Goal: Task Accomplishment & Management: Complete application form

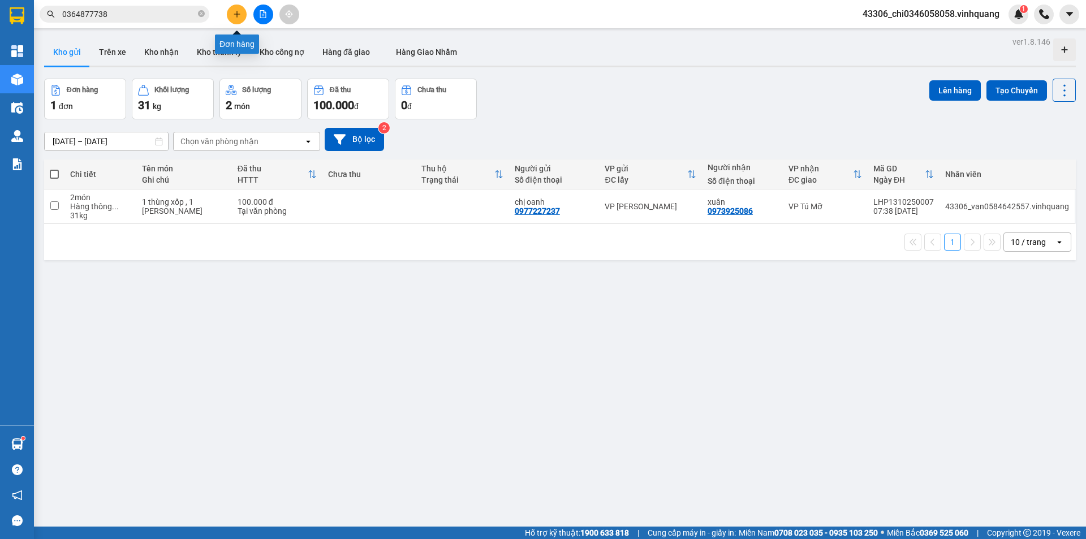
click at [237, 10] on icon "plus" at bounding box center [237, 14] width 8 height 8
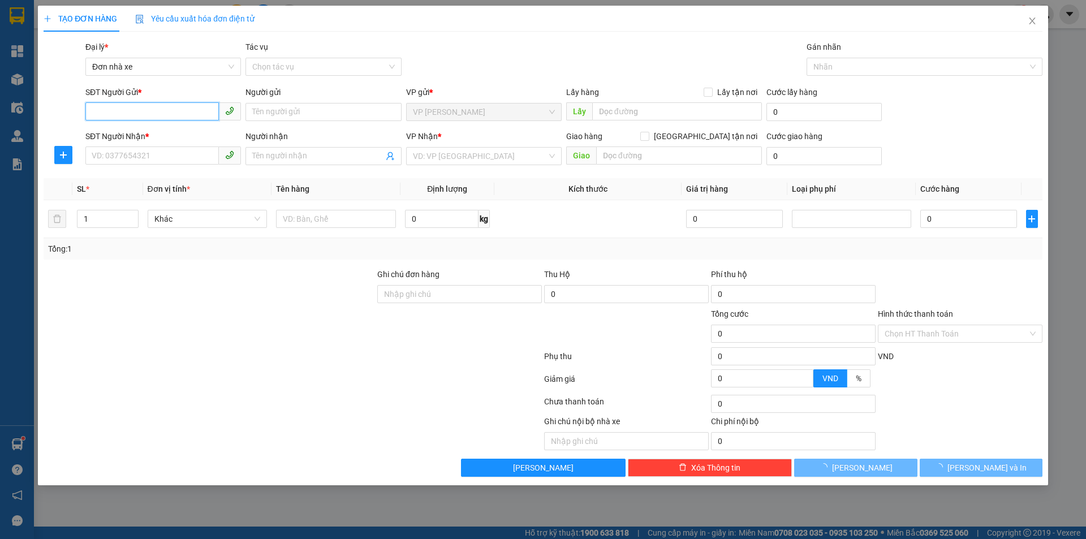
click at [152, 111] on input "SĐT Người Gửi *" at bounding box center [151, 111] width 133 height 18
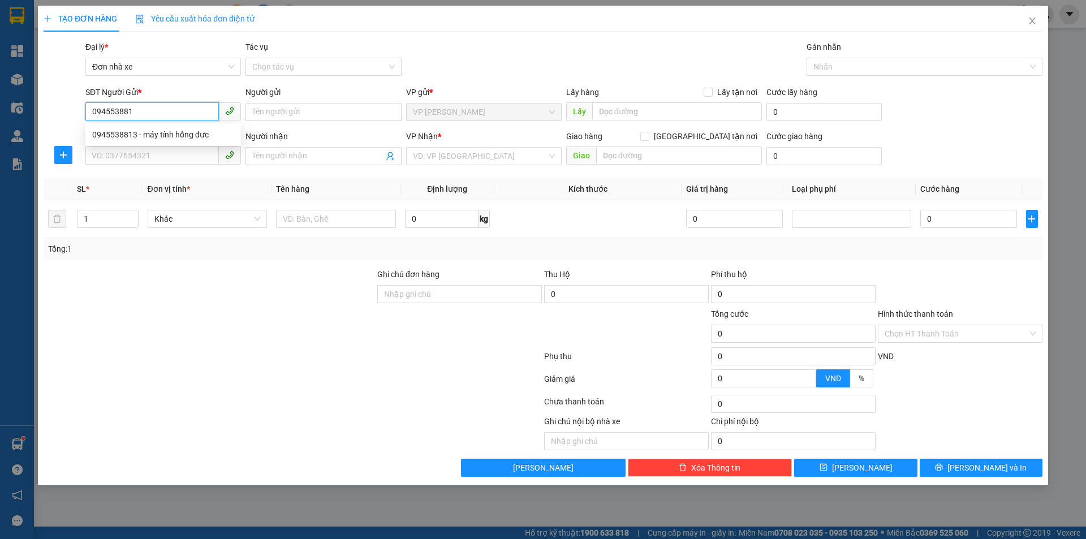
type input "0945538813"
click at [148, 131] on div "0945538813 - máy tính hồng đưc" at bounding box center [163, 134] width 142 height 12
type input "máy tính hồng đưc"
type input "0989035303"
type input "[PERSON_NAME]"
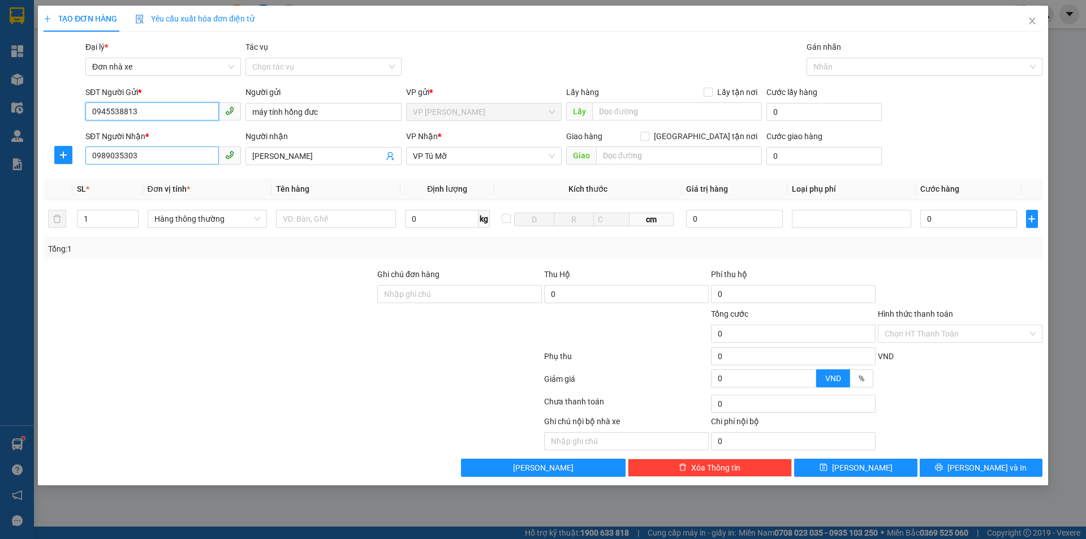
type input "0945538813"
drag, startPoint x: 158, startPoint y: 158, endPoint x: 81, endPoint y: 146, distance: 77.3
click at [81, 146] on div "SĐT Người Nhận * 0989035303 Người nhận hồng đức VP Nhận * VP Tú Mỡ Giao hàng Gi…" at bounding box center [542, 150] width 1001 height 40
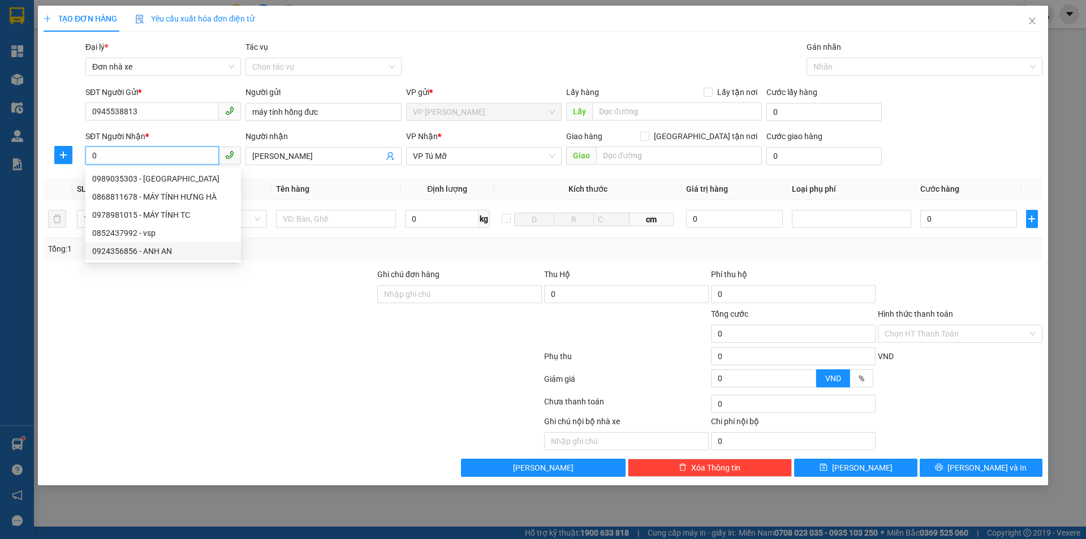
click at [137, 252] on div "0924356856 - ANH AN" at bounding box center [163, 251] width 142 height 12
type input "0924356856"
type input "ANH AN"
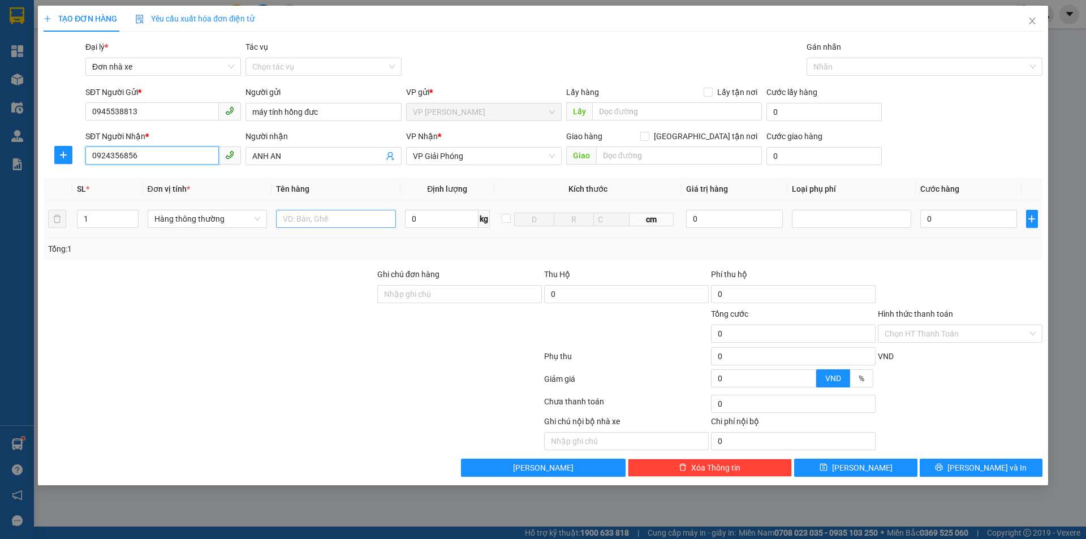
type input "0924356856"
click at [329, 218] on input "text" at bounding box center [336, 219] width 120 height 18
type input "1 MÀN HÌNH MÁY TÍNH"
click at [412, 217] on input "0" at bounding box center [442, 219] width 74 height 18
type input "5"
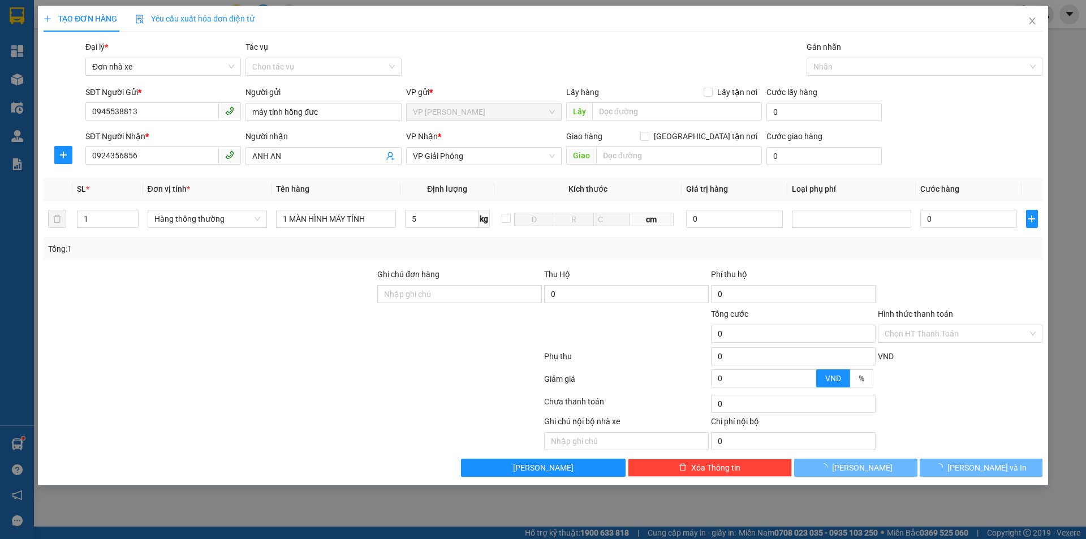
click at [998, 290] on div at bounding box center [960, 288] width 167 height 40
type input "30.000"
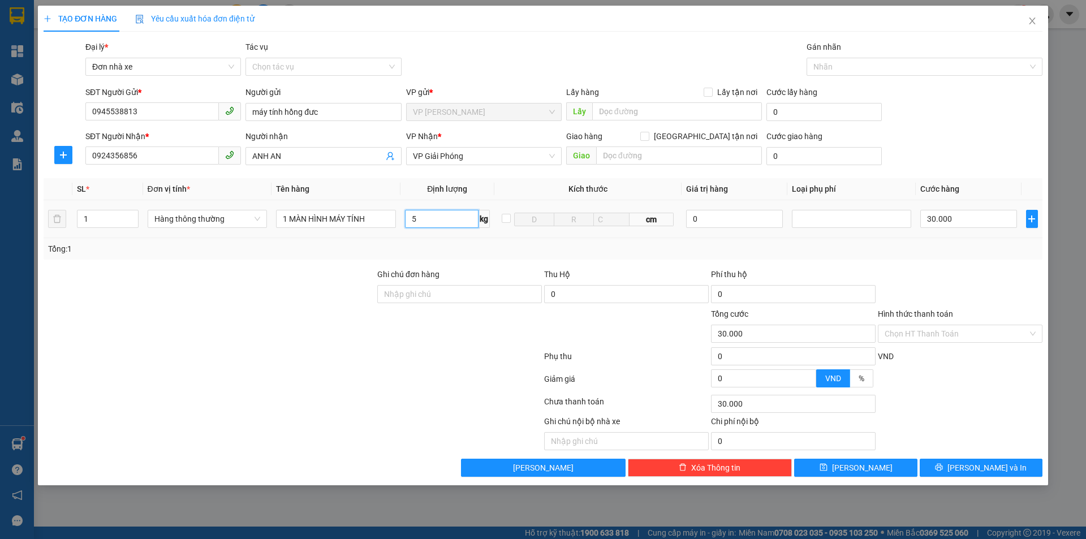
click at [416, 220] on input "5" at bounding box center [442, 219] width 74 height 18
type input "6"
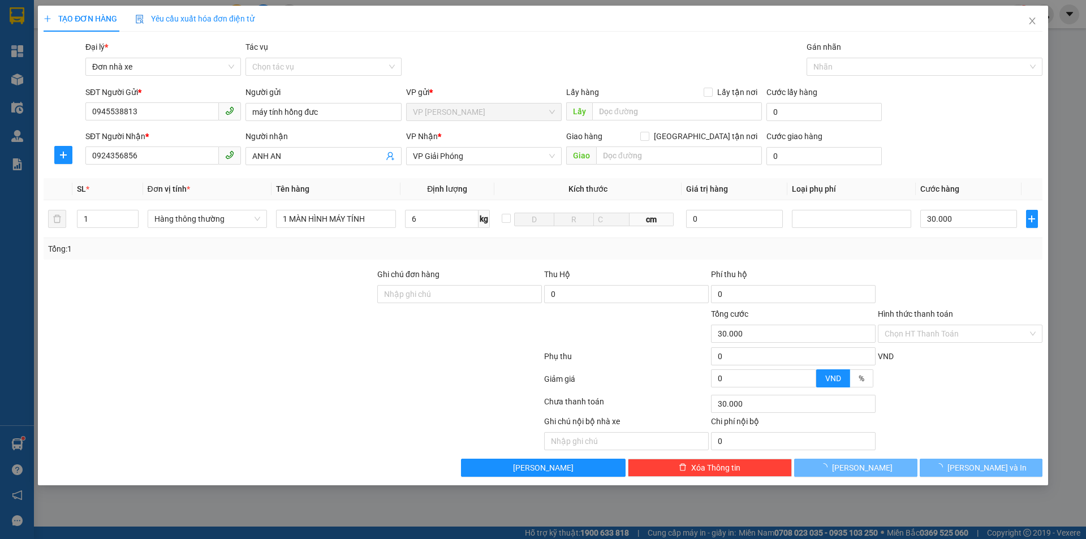
click at [973, 271] on div at bounding box center [960, 288] width 167 height 40
type input "40.000"
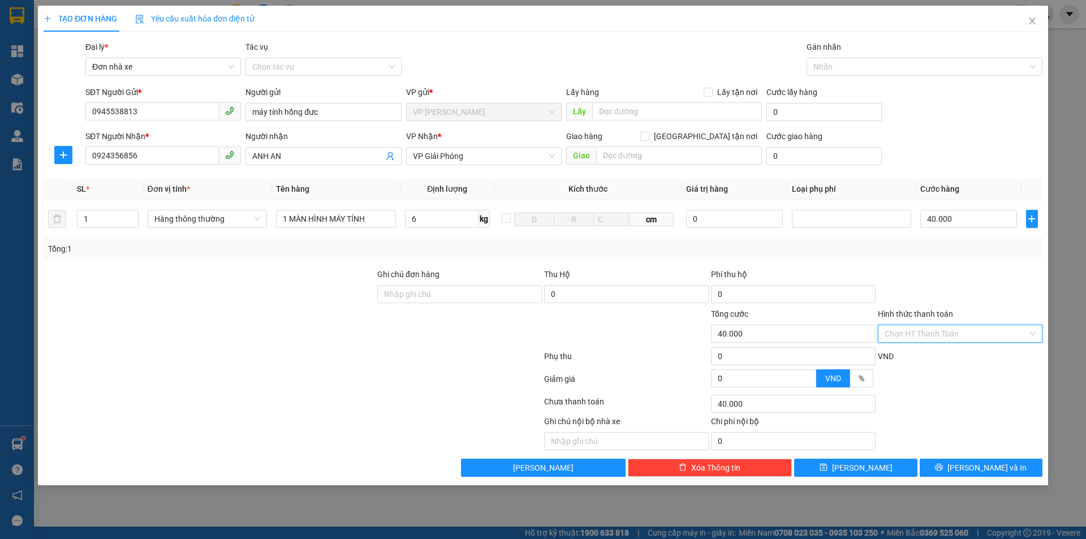
click at [969, 334] on input "Hình thức thanh toán" at bounding box center [956, 333] width 143 height 17
click at [935, 353] on div "Tại văn phòng" at bounding box center [960, 356] width 151 height 12
type input "0"
click at [994, 472] on span "[PERSON_NAME] và In" at bounding box center [986, 467] width 79 height 12
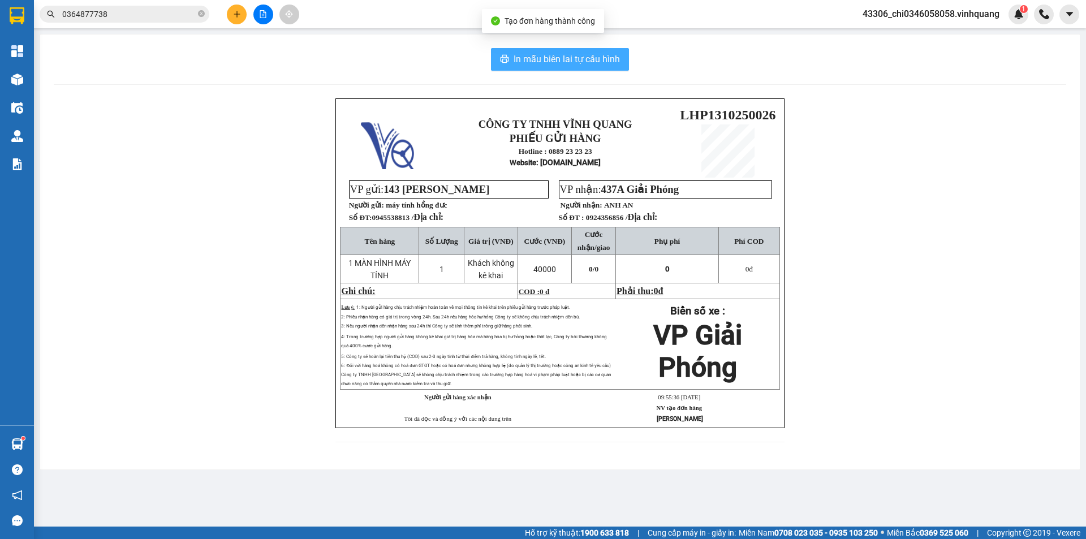
click at [602, 53] on span "In mẫu biên lai tự cấu hình" at bounding box center [567, 59] width 106 height 14
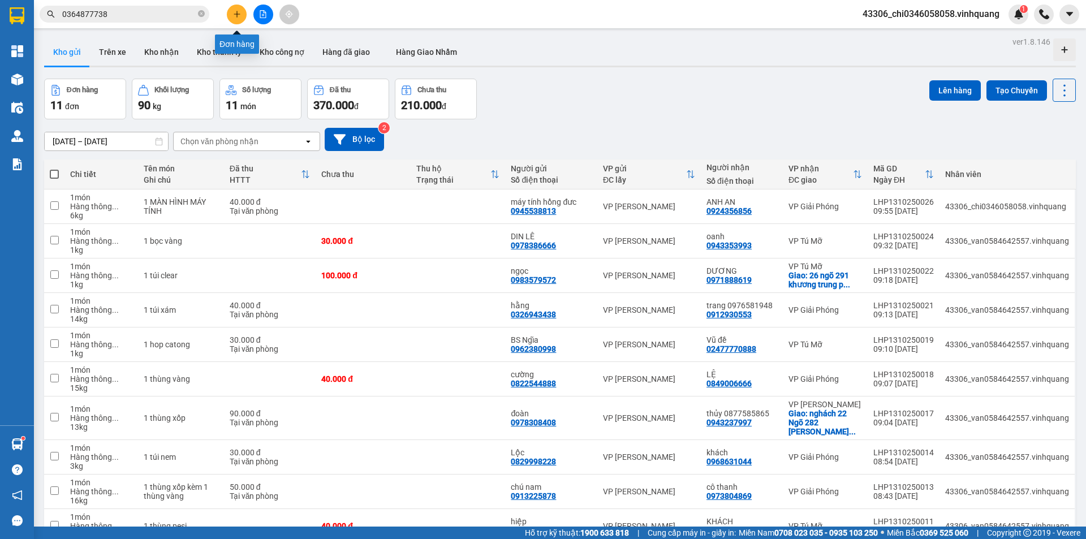
click at [238, 15] on icon "plus" at bounding box center [237, 14] width 8 height 8
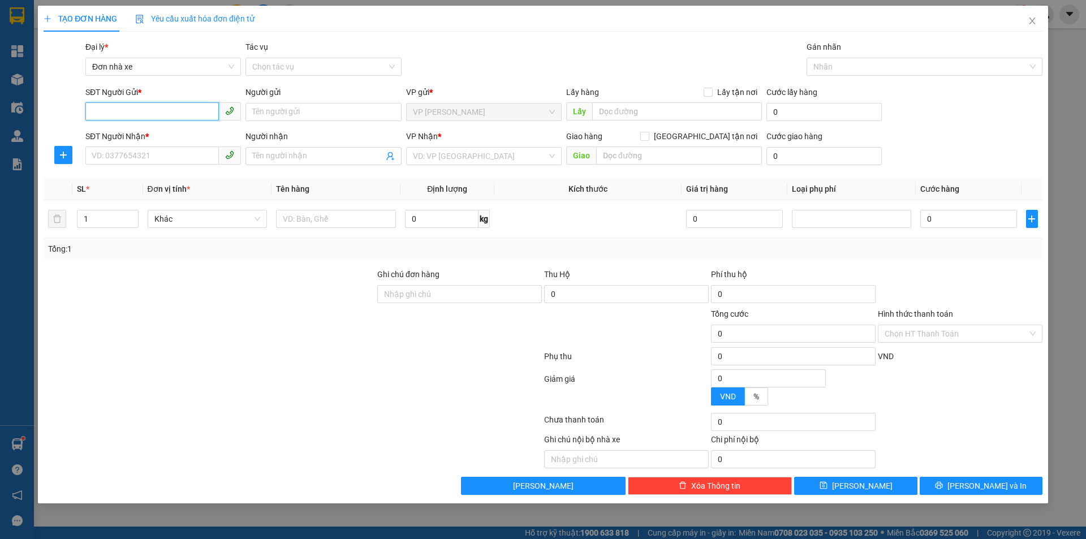
click at [141, 113] on input "SĐT Người Gửi *" at bounding box center [151, 111] width 133 height 18
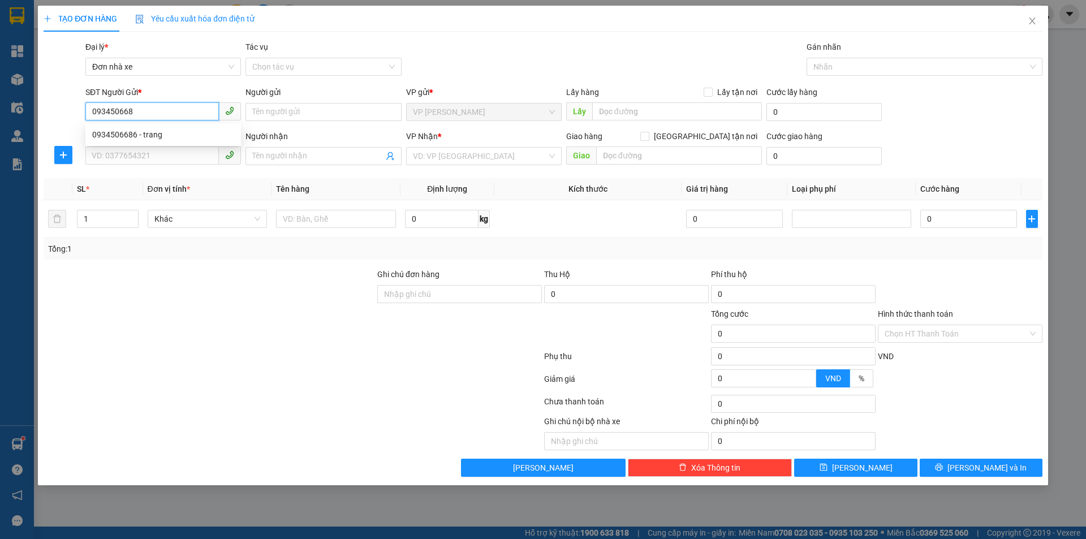
type input "0934506686"
click at [149, 131] on div "0934506686 - trang" at bounding box center [163, 134] width 142 height 12
type input "trang"
type input "0903499899"
type input "hằng"
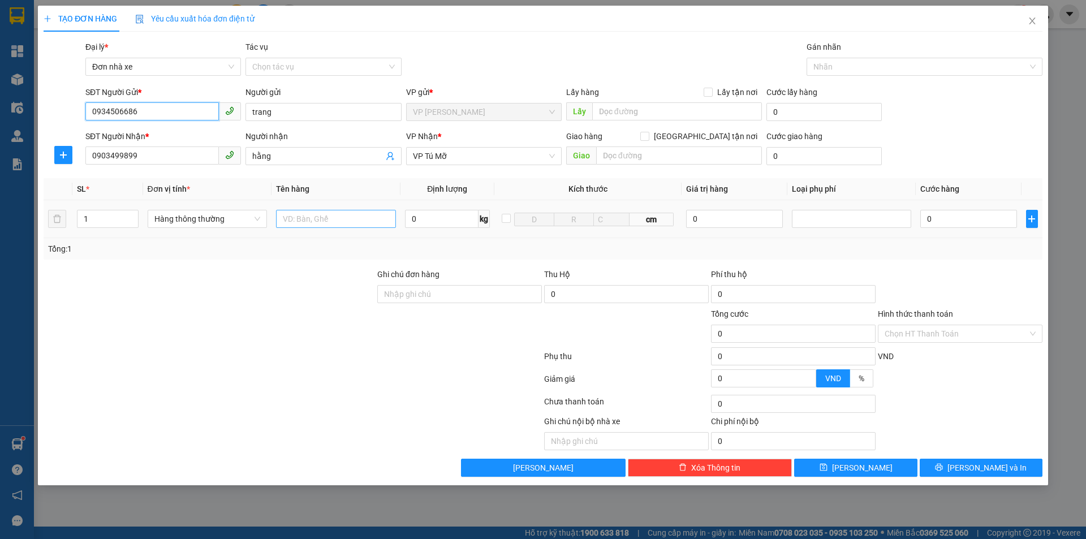
type input "0934506686"
click at [300, 217] on input "text" at bounding box center [336, 219] width 120 height 18
type input "1 THÙNG CACTONG"
click at [408, 216] on input "0" at bounding box center [442, 219] width 74 height 18
type input "8"
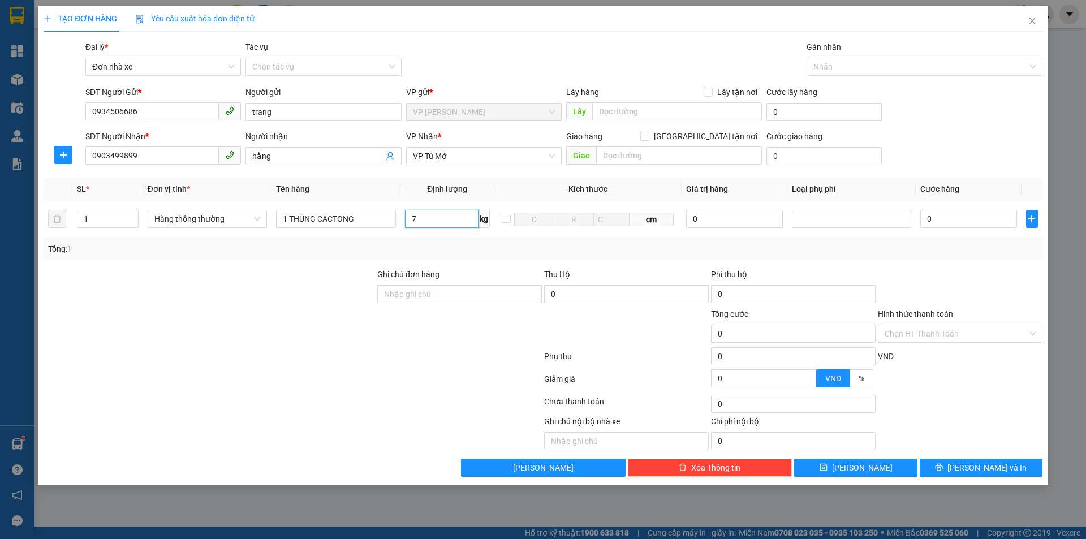
type input "7"
drag, startPoint x: 894, startPoint y: 263, endPoint x: 952, endPoint y: 288, distance: 63.9
click at [894, 263] on div "Transit Pickup Surcharge Ids Transit Deliver Surcharge Ids Transit Deliver Surc…" at bounding box center [543, 259] width 999 height 436
type input "40.000"
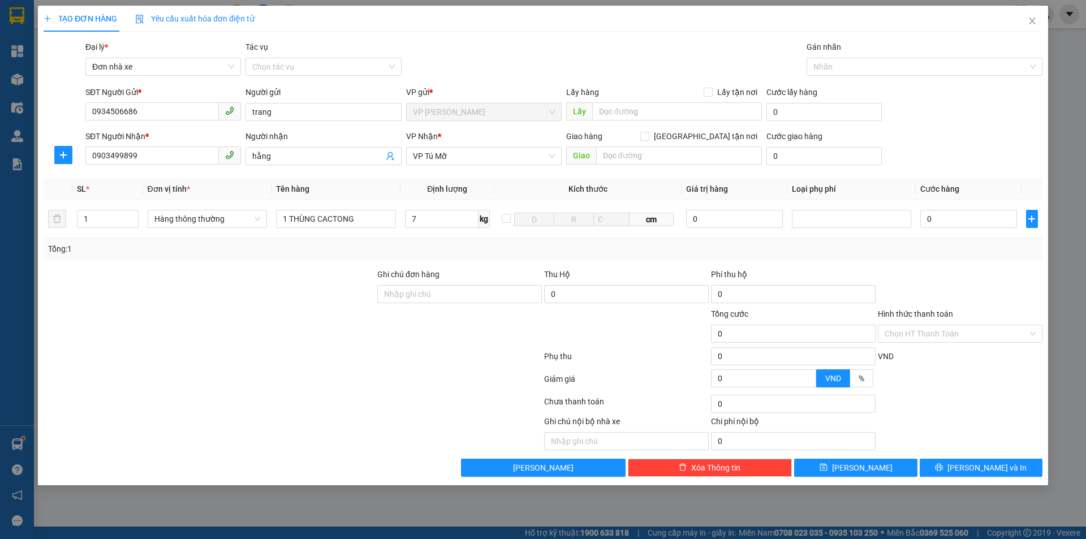
type input "40.000"
click at [1006, 463] on button "[PERSON_NAME] và In" at bounding box center [981, 468] width 123 height 18
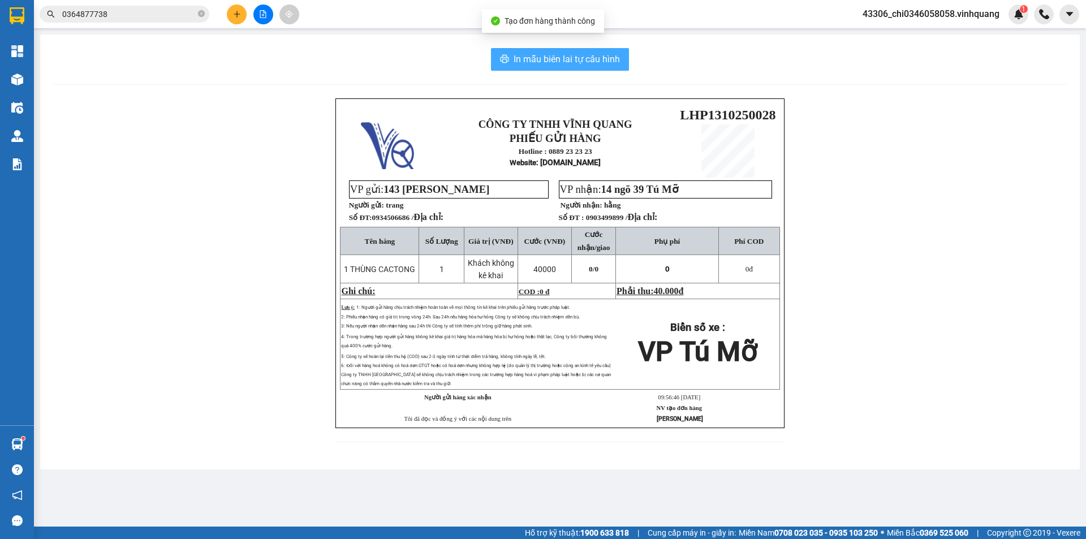
click at [550, 58] on span "In mẫu biên lai tự cấu hình" at bounding box center [567, 59] width 106 height 14
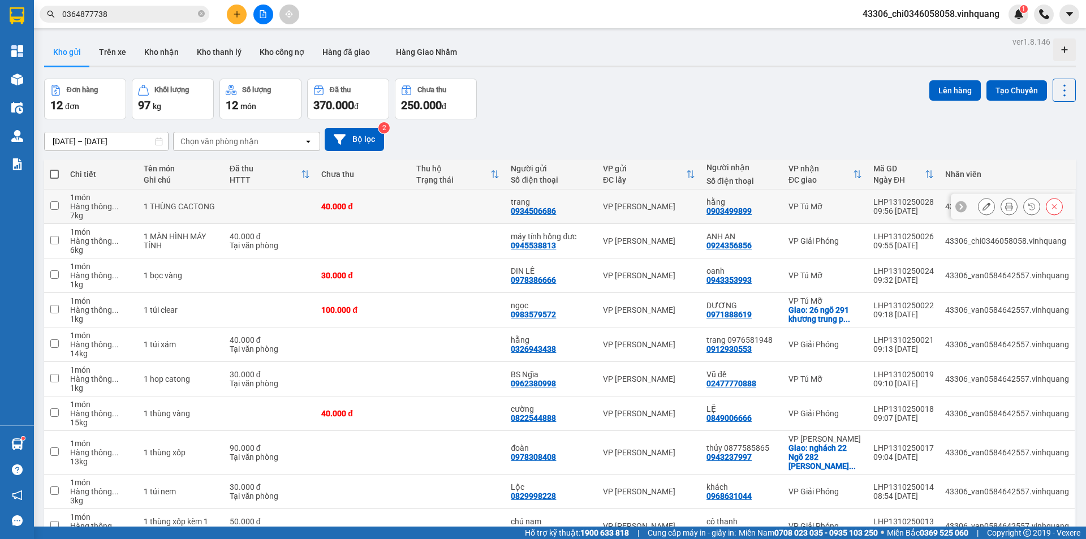
click at [56, 207] on input "checkbox" at bounding box center [54, 205] width 8 height 8
checkbox input "true"
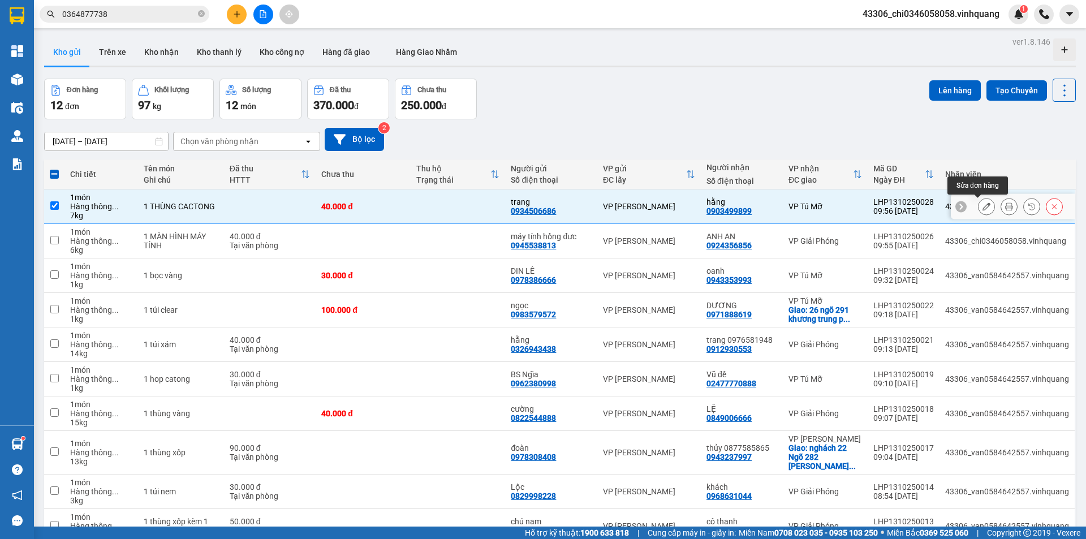
click at [982, 205] on icon at bounding box center [986, 206] width 8 height 8
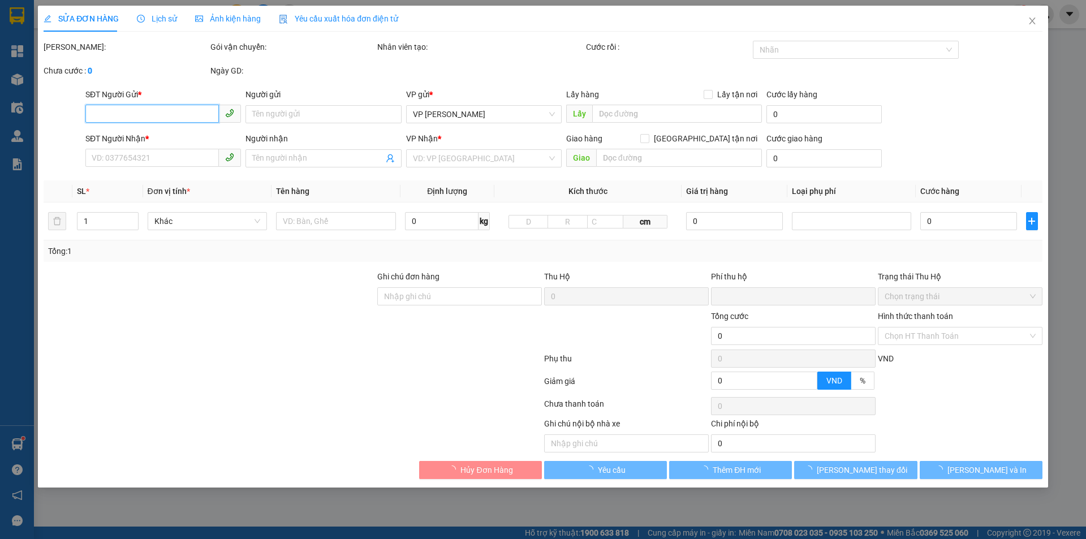
type input "0934506686"
type input "trang"
type input "0903499899"
type input "hằng"
type input "0"
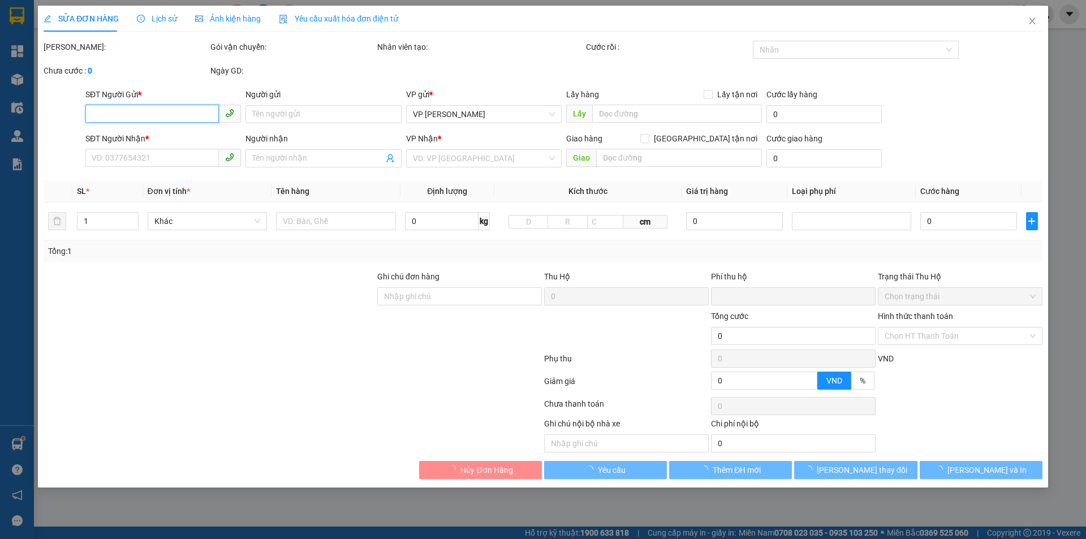
type input "40.000"
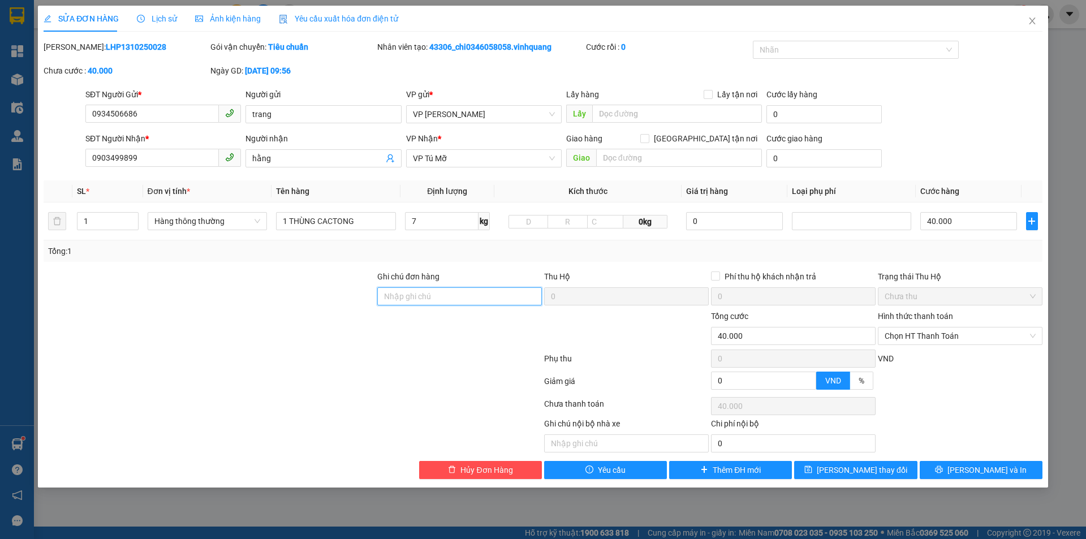
click at [465, 305] on input "Ghi chú đơn hàng" at bounding box center [459, 296] width 165 height 18
click at [395, 343] on div at bounding box center [459, 330] width 167 height 40
click at [480, 471] on span "Hủy Đơn Hàng" at bounding box center [486, 470] width 52 height 12
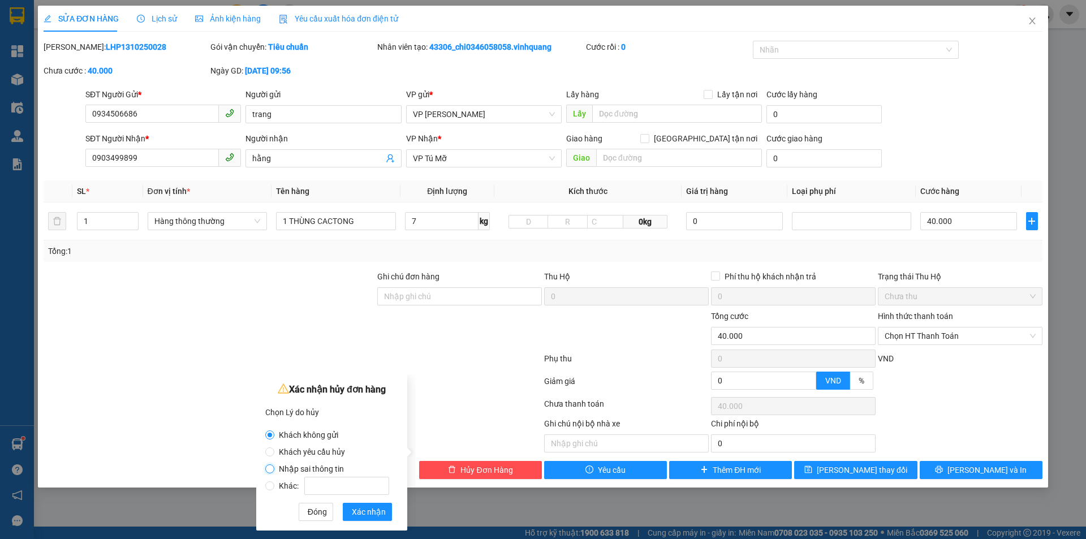
click at [272, 468] on input "Nhập sai thông tin" at bounding box center [269, 468] width 9 height 9
radio input "true"
radio input "false"
click at [365, 508] on span "Xác nhận" at bounding box center [369, 512] width 34 height 12
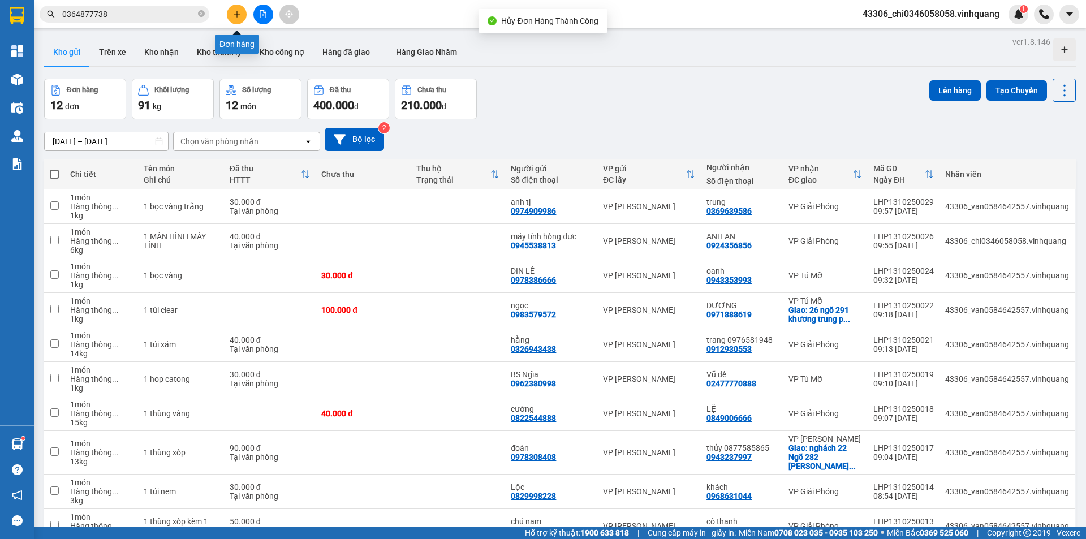
click at [230, 11] on button at bounding box center [237, 15] width 20 height 20
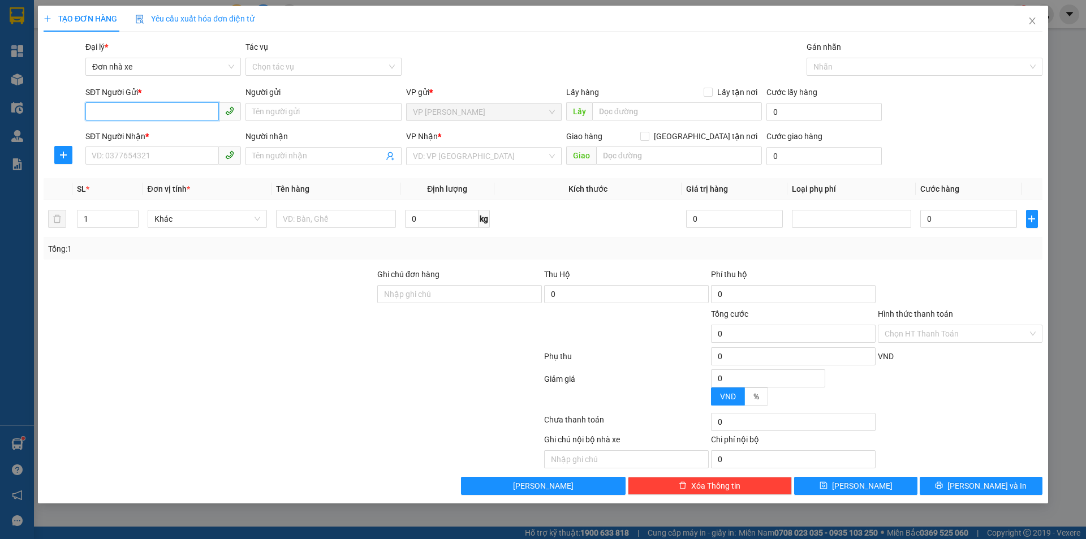
click at [152, 113] on input "SĐT Người Gửi *" at bounding box center [151, 111] width 133 height 18
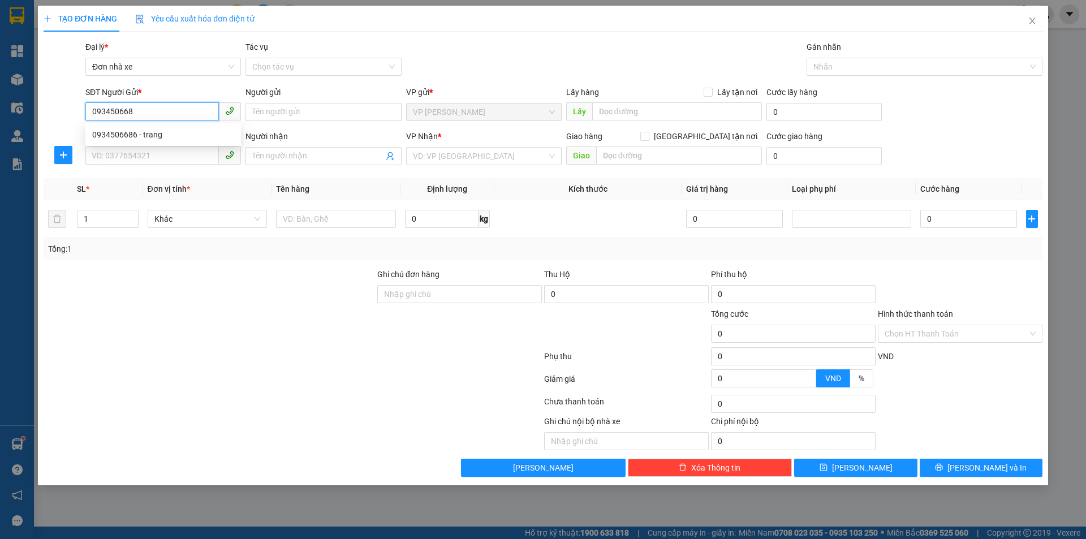
type input "0934506686"
click at [144, 130] on div "0934506686 - trang" at bounding box center [163, 134] width 142 height 12
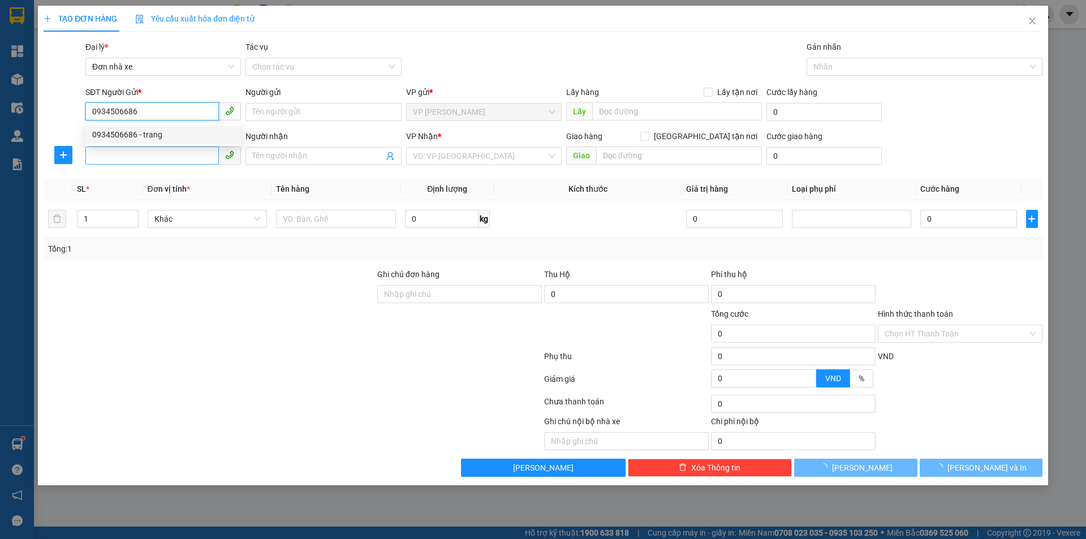
type input "trang"
type input "0903499899"
type input "hằng"
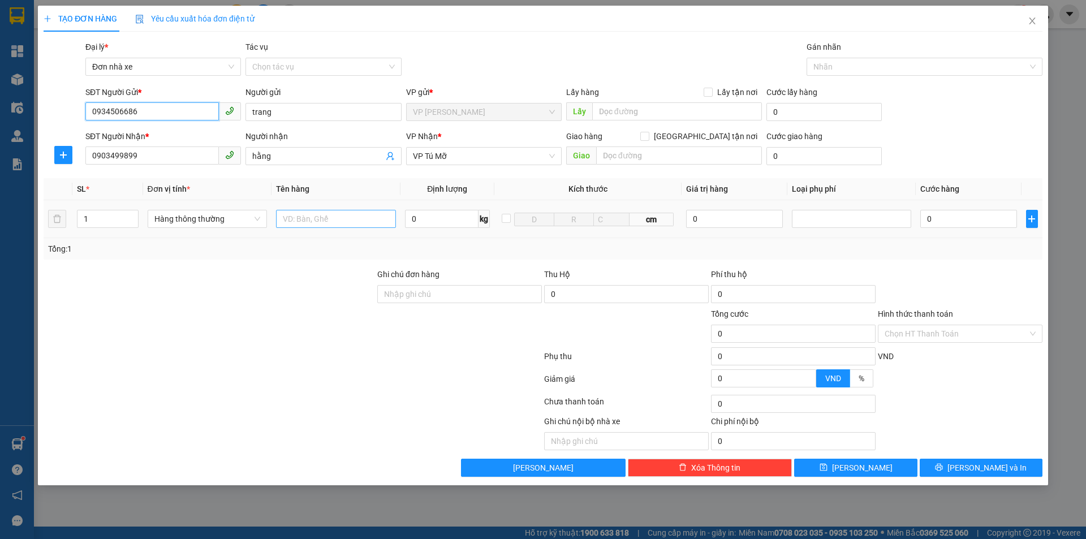
type input "0934506686"
click at [325, 216] on input "text" at bounding box center [336, 219] width 120 height 18
type input "1 THÙNG CACTONG"
click at [416, 220] on input "0" at bounding box center [442, 219] width 74 height 18
type input "7"
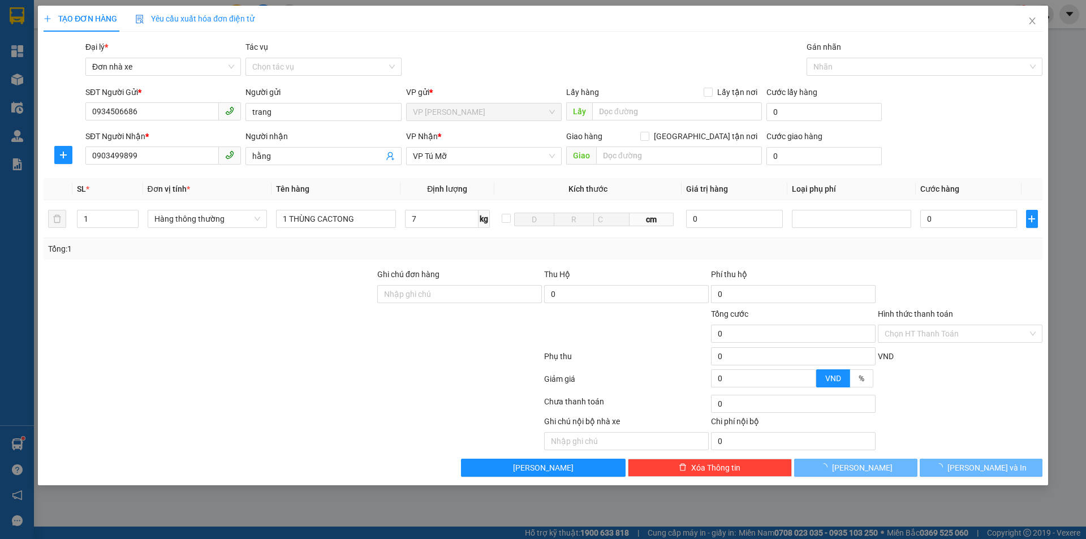
click at [424, 316] on div at bounding box center [459, 328] width 167 height 40
type input "40.000"
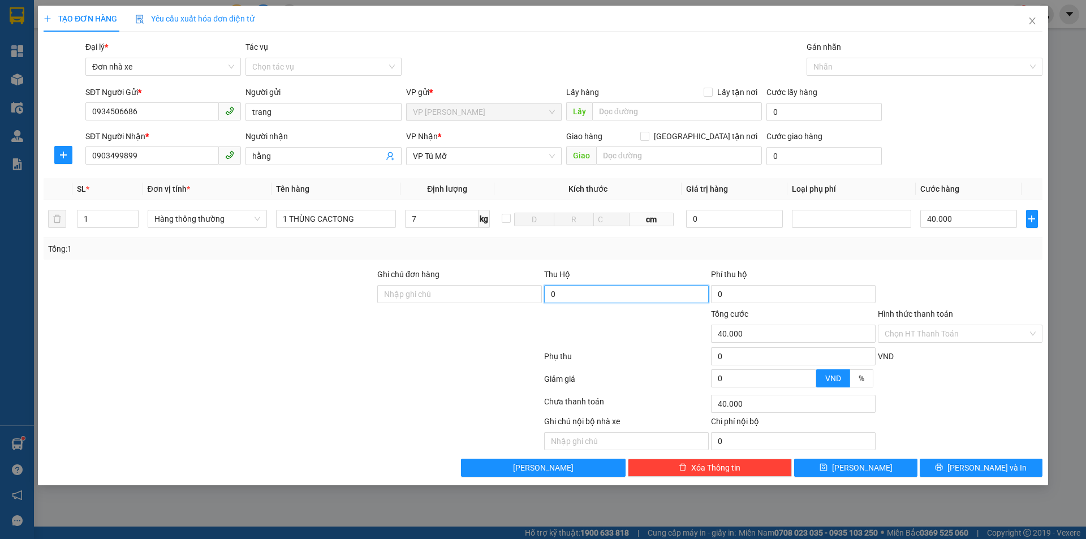
click at [579, 292] on input "0" at bounding box center [626, 294] width 165 height 18
type input "2.670.000"
type input "30.000"
type input "70.000"
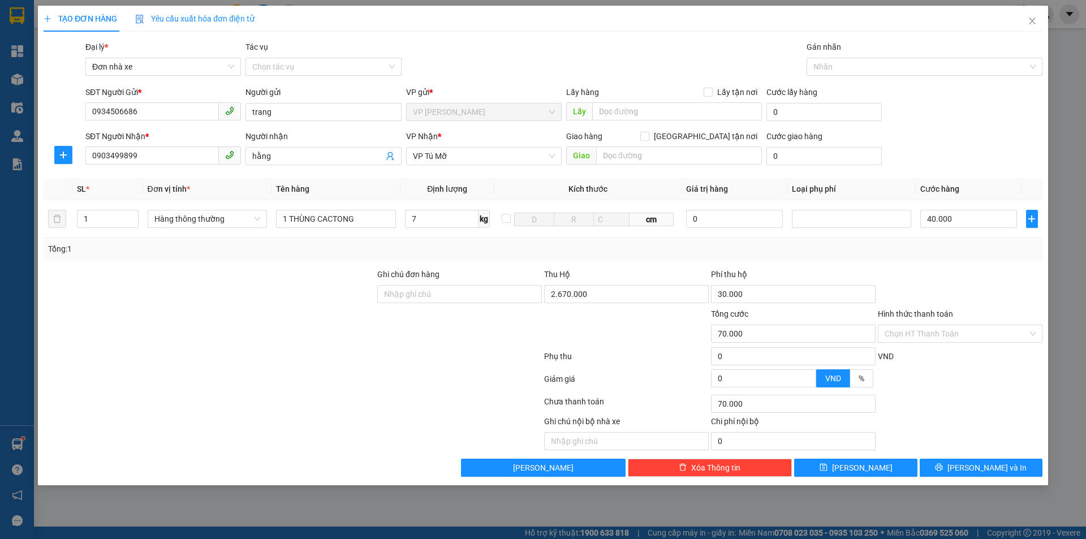
click at [502, 338] on div at bounding box center [459, 328] width 167 height 40
click at [394, 289] on input "Ghi chú đơn hàng" at bounding box center [459, 294] width 165 height 18
type input "NGÂN HÀNG TECHCOMBANK 7447686868 [PERSON_NAME]"
click at [994, 464] on span "[PERSON_NAME] và In" at bounding box center [986, 467] width 79 height 12
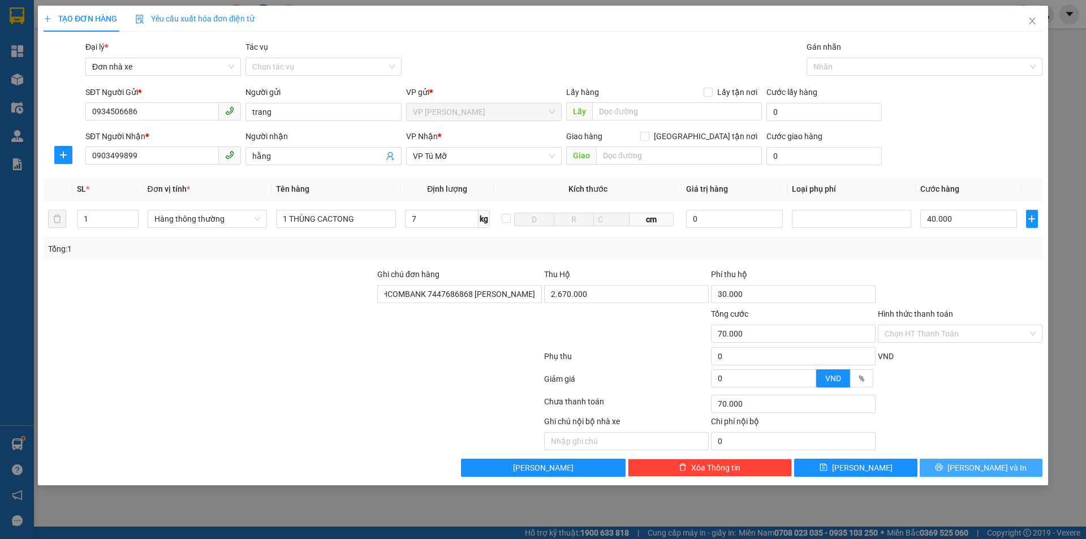
scroll to position [0, 0]
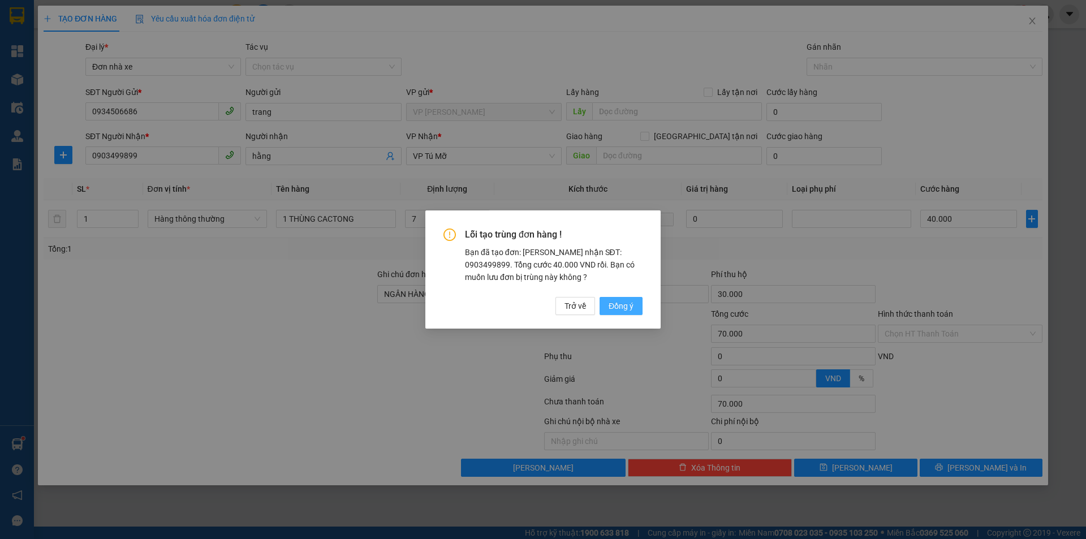
click at [615, 304] on span "Đồng ý" at bounding box center [621, 306] width 25 height 12
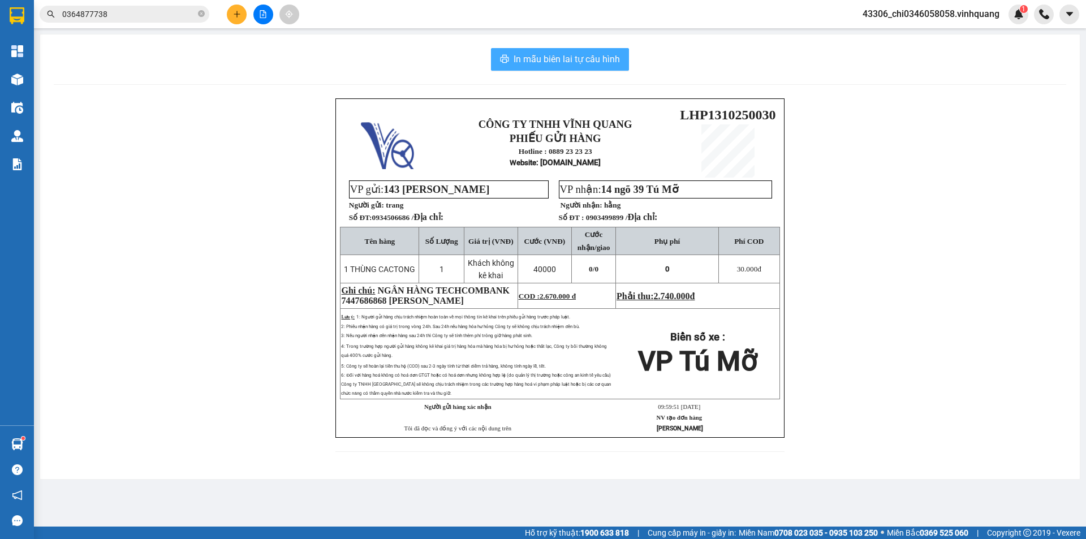
click at [528, 53] on span "In mẫu biên lai tự cấu hình" at bounding box center [567, 59] width 106 height 14
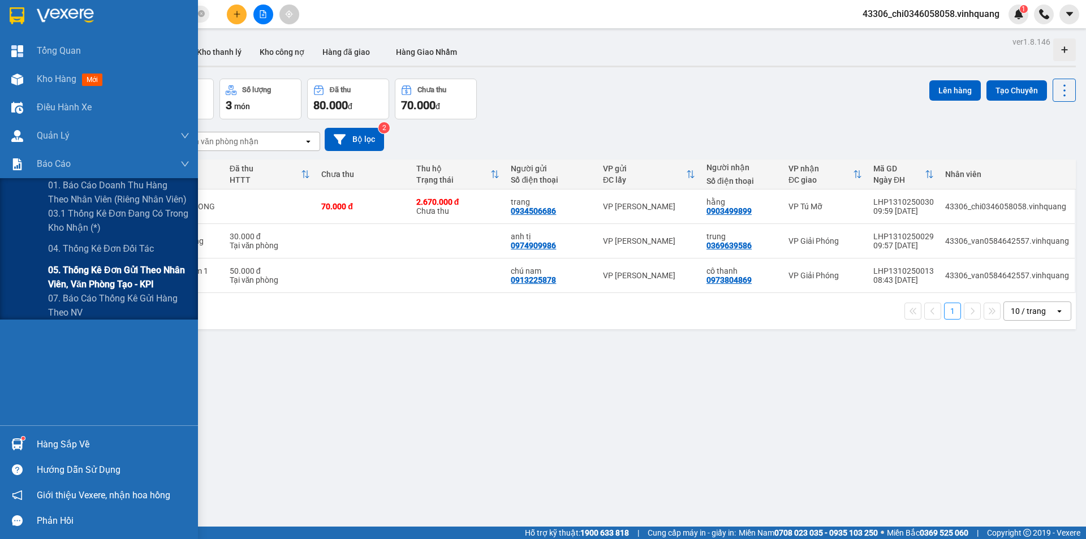
click at [93, 271] on span "05. Thống kê đơn gửi theo nhân viên, văn phòng tạo - KPI" at bounding box center [118, 277] width 141 height 28
